Goal: Navigation & Orientation: Find specific page/section

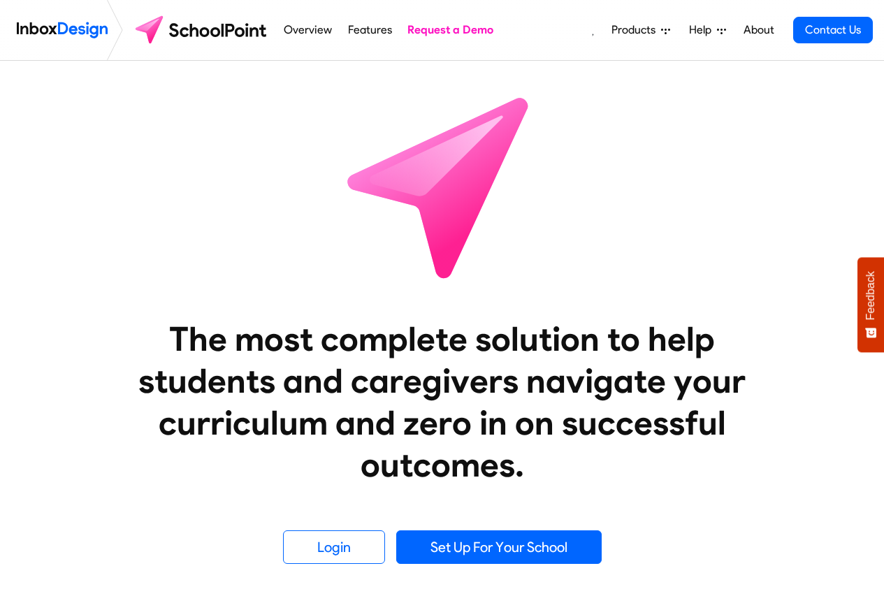
click at [280, 29] on link "Overview" at bounding box center [308, 30] width 56 height 28
